Goal: Check status: Check status

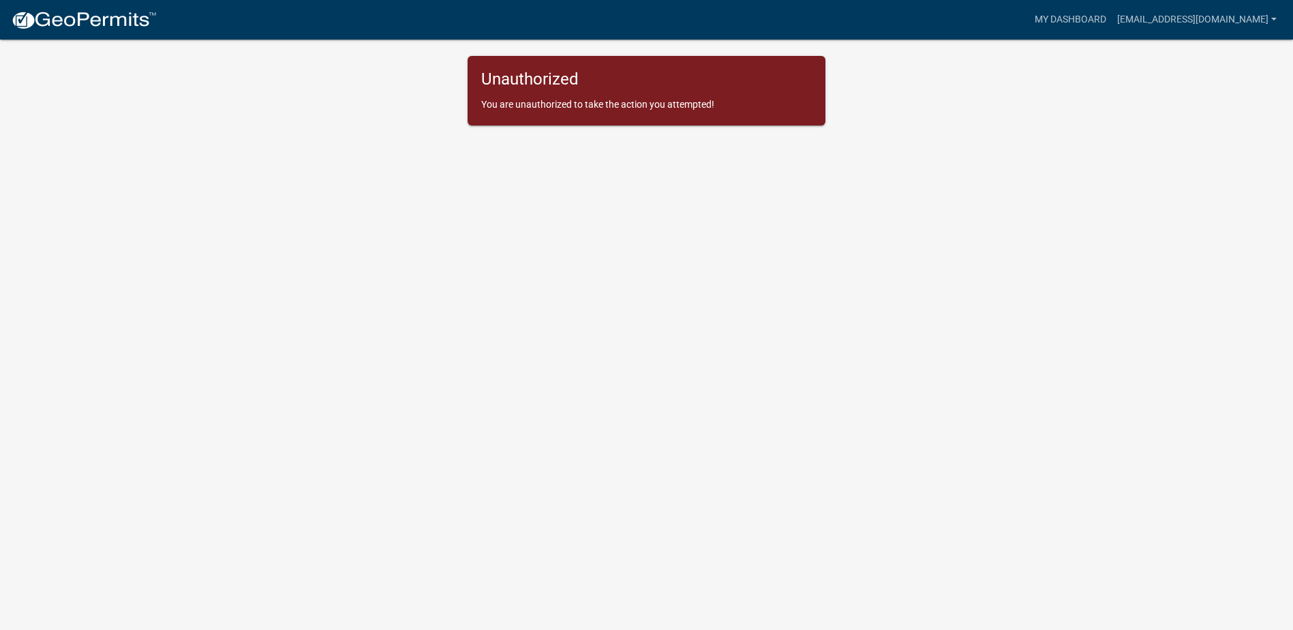
drag, startPoint x: 0, startPoint y: 0, endPoint x: 142, endPoint y: 205, distance: 249.8
click at [142, 205] on body "Internet Explorer does NOT work with GeoPermits. Get a new browser for more sec…" at bounding box center [646, 331] width 1293 height 630
